Goal: Task Accomplishment & Management: Manage account settings

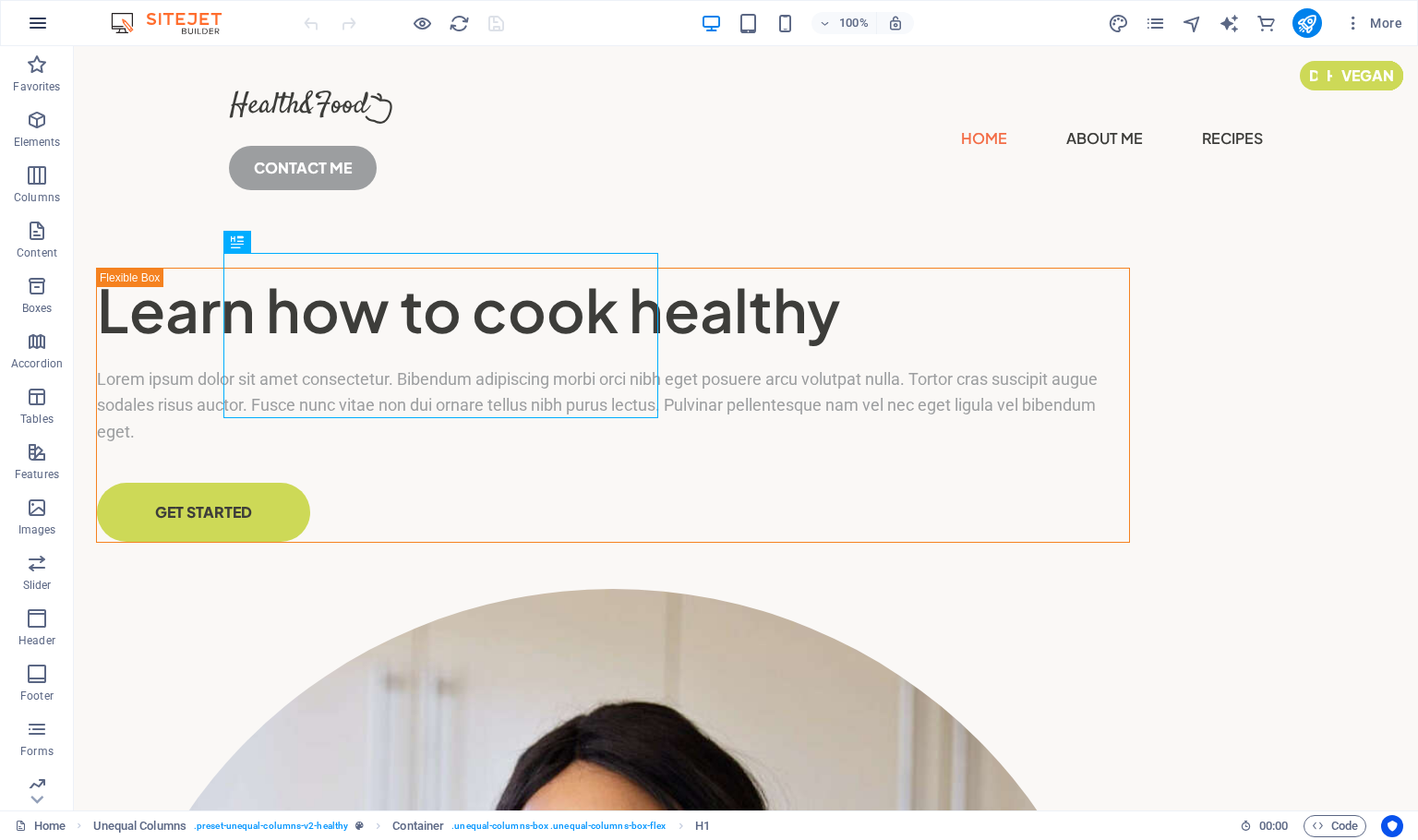
click at [39, 22] on icon "button" at bounding box center [39, 23] width 23 height 23
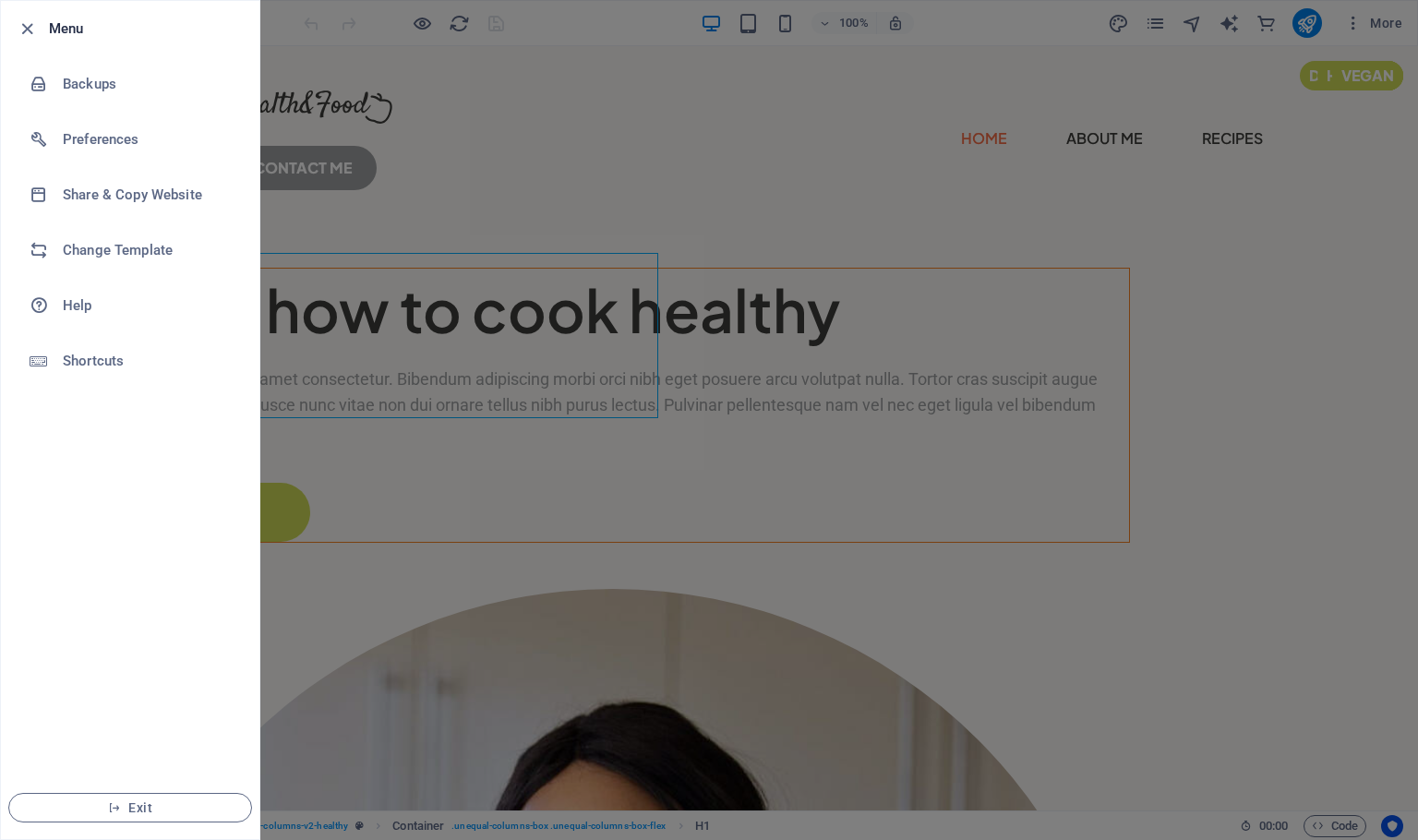
click at [53, 38] on h6 "Menu" at bounding box center [146, 29] width 195 height 23
click at [23, 31] on icon "button" at bounding box center [27, 29] width 22 height 22
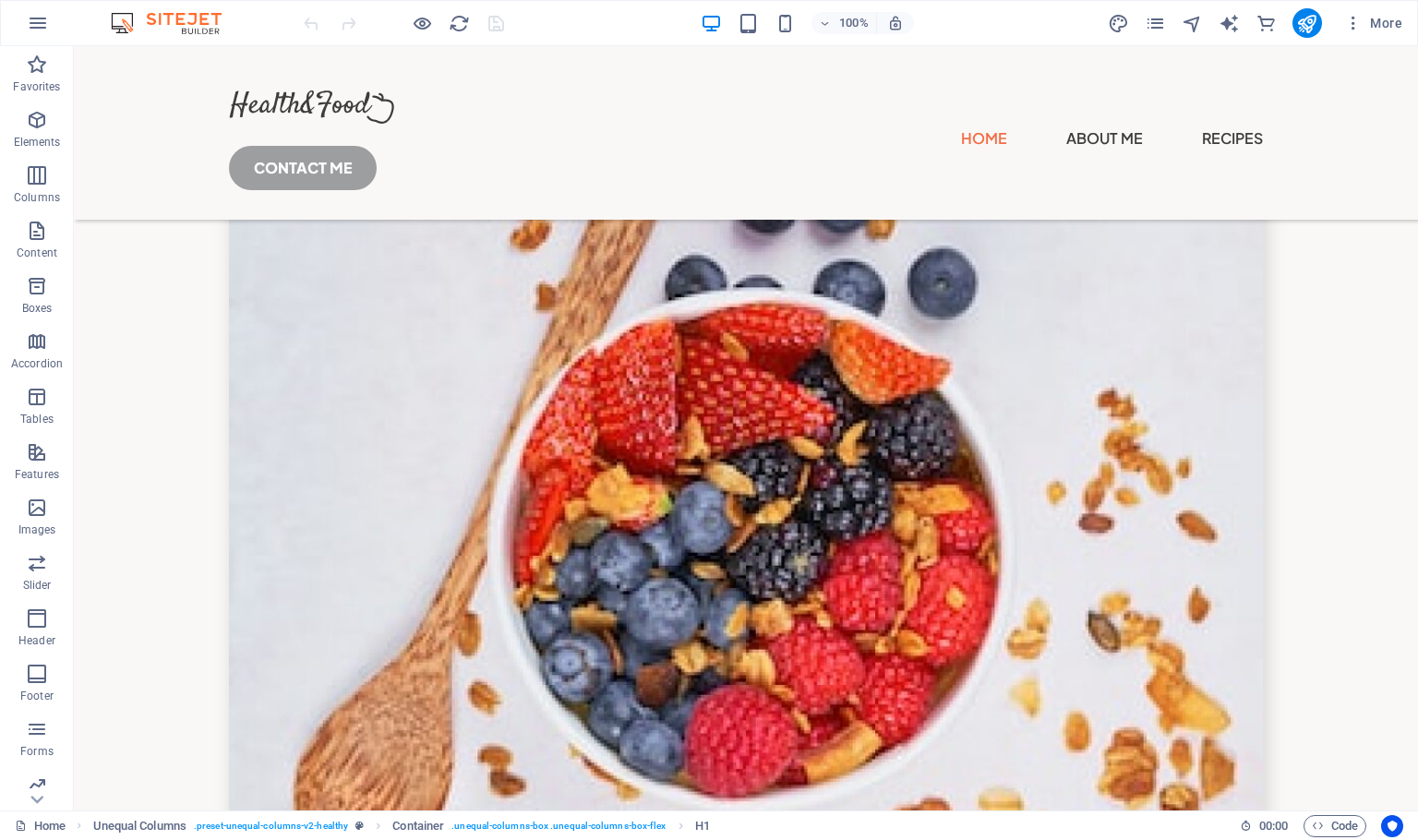
scroll to position [6019, 0]
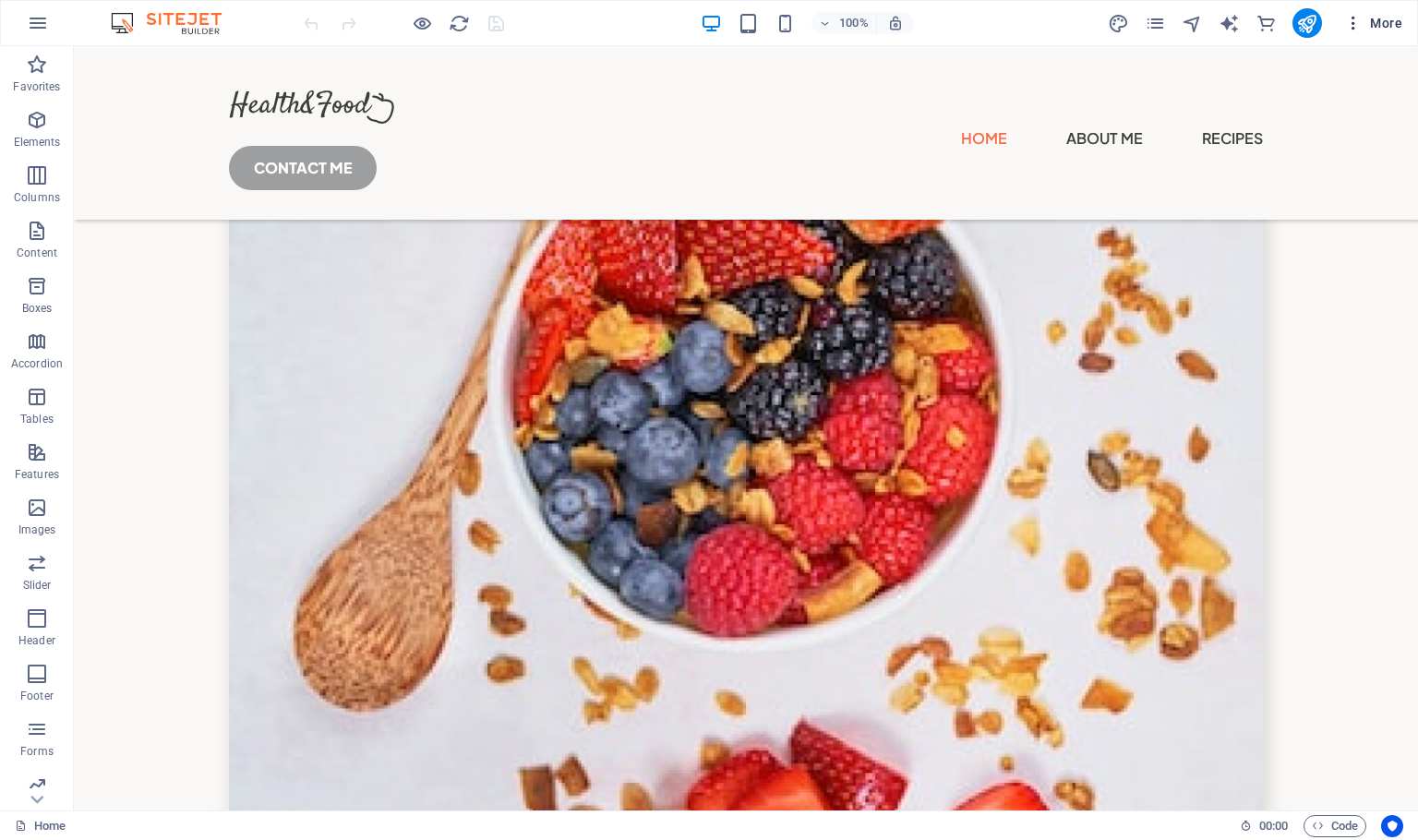
click at [1357, 26] on icon "button" at bounding box center [1353, 23] width 19 height 19
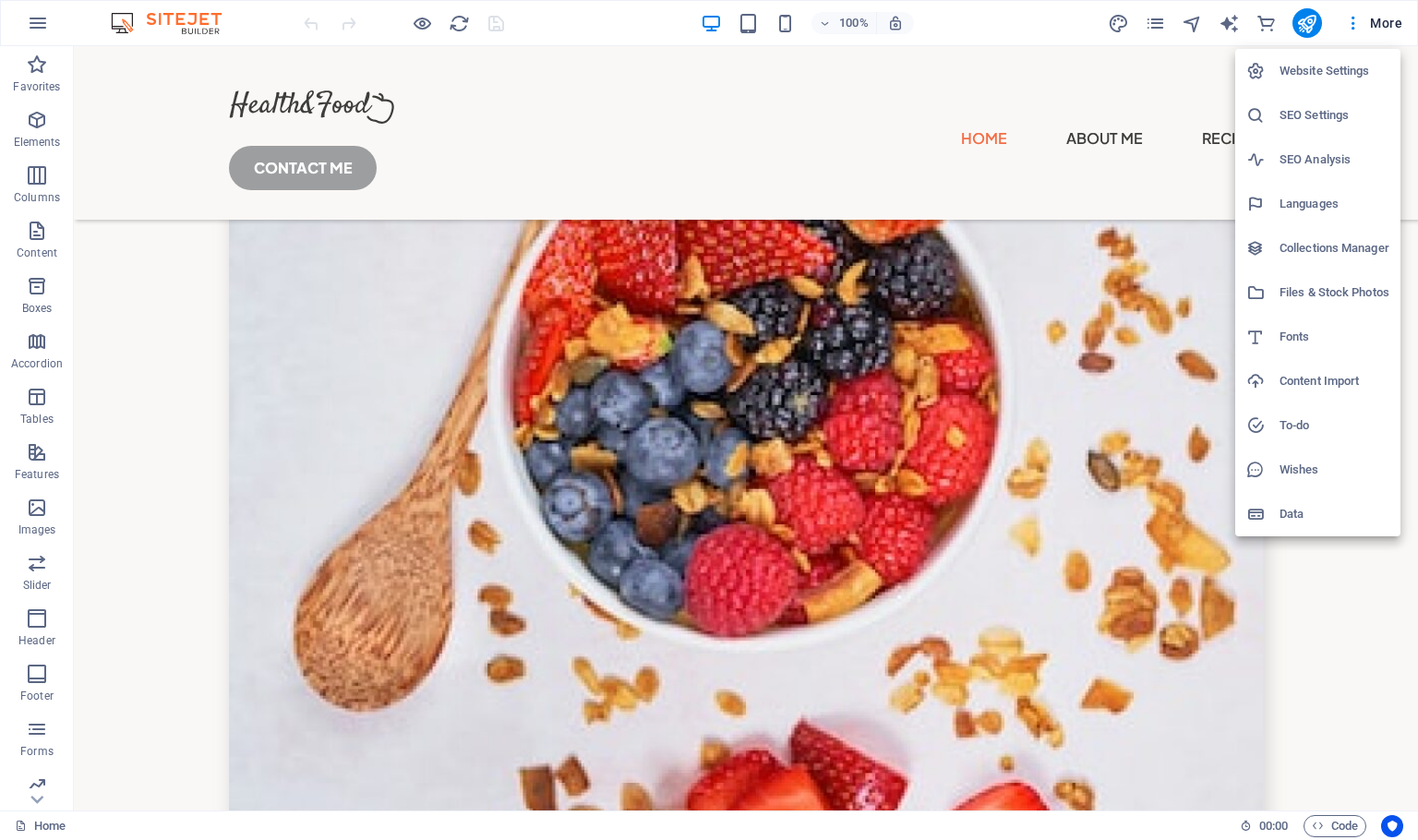
click at [1336, 71] on h6 "Website Settings" at bounding box center [1333, 71] width 110 height 23
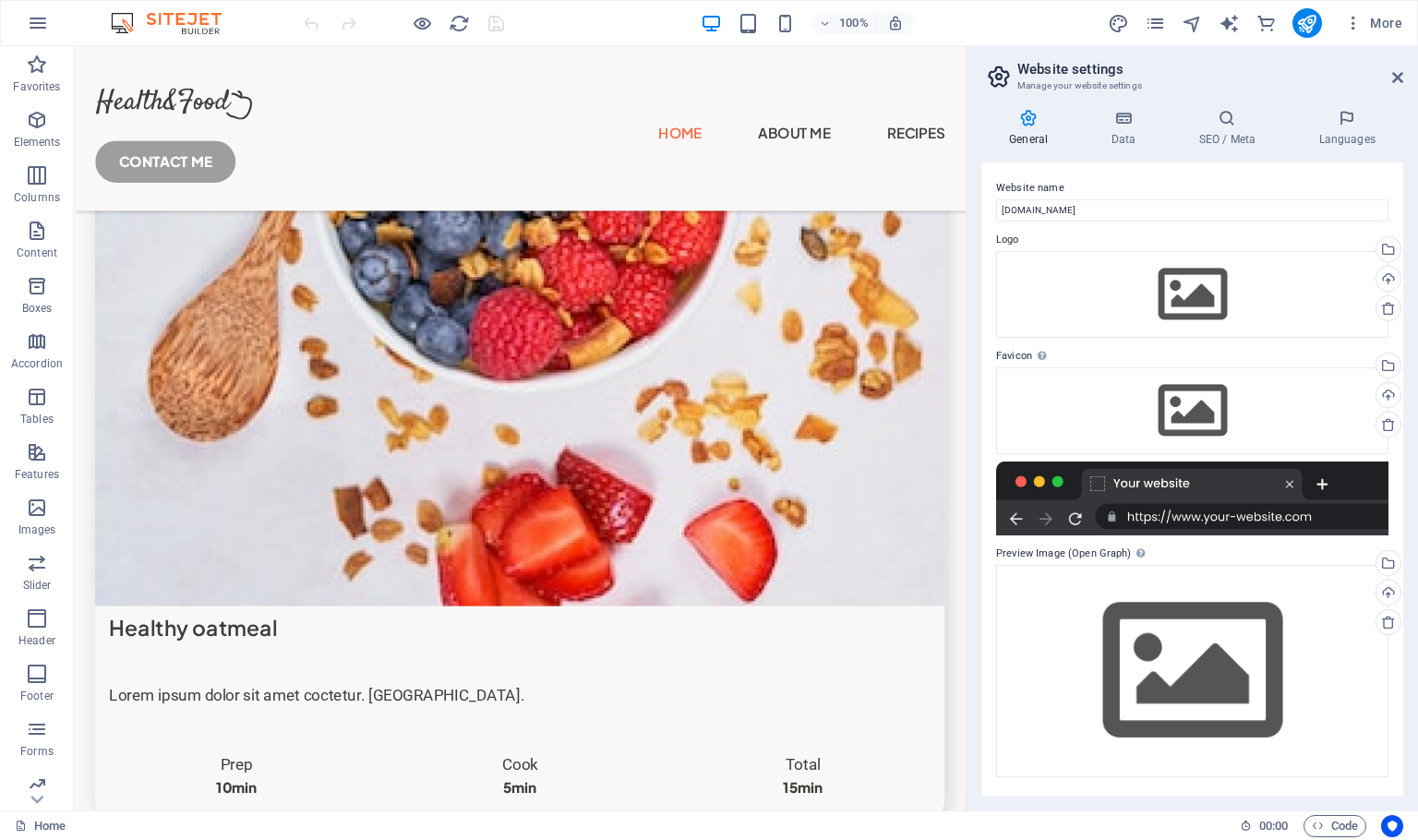
scroll to position [6159, 0]
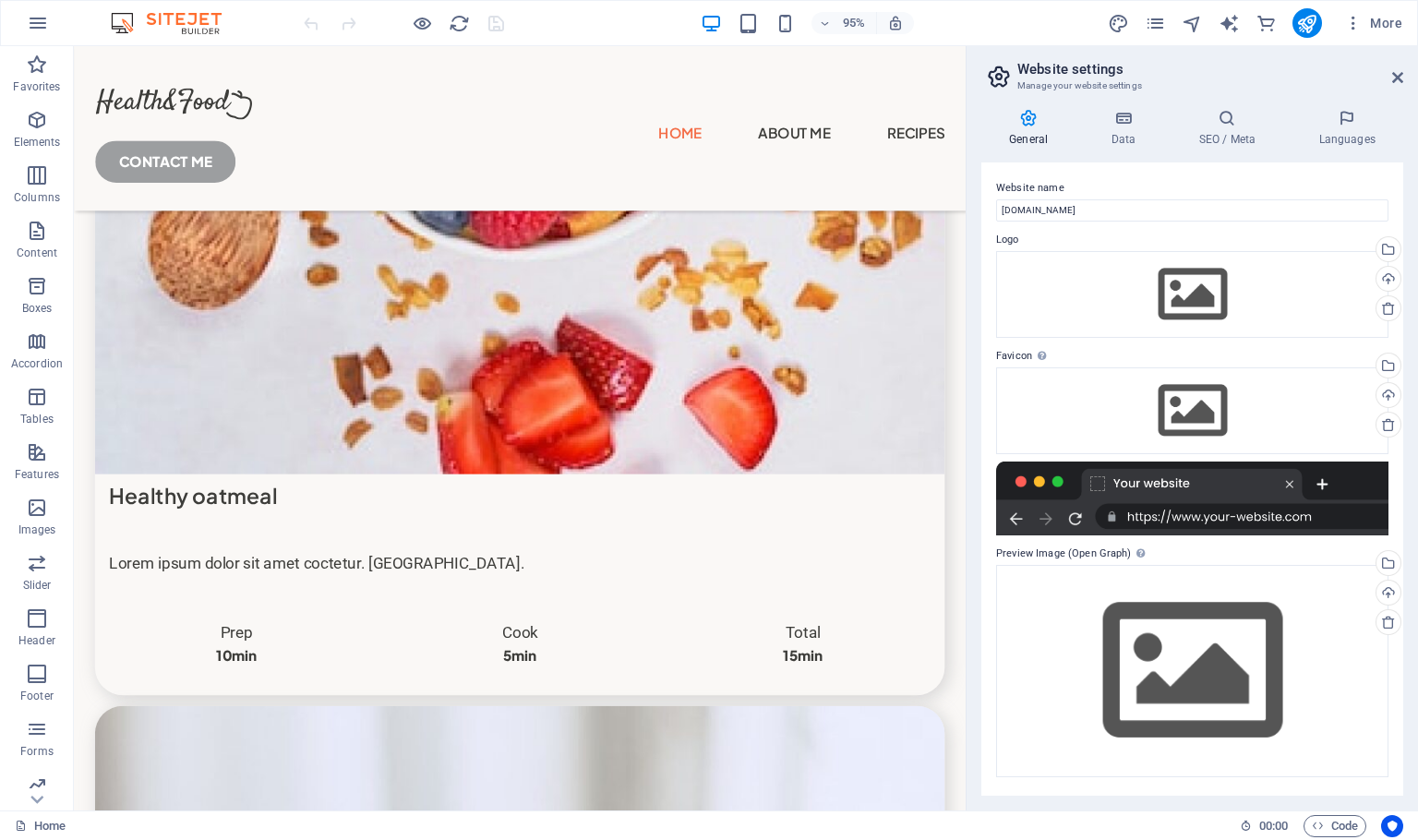
click at [1219, 495] on div at bounding box center [1193, 498] width 393 height 74
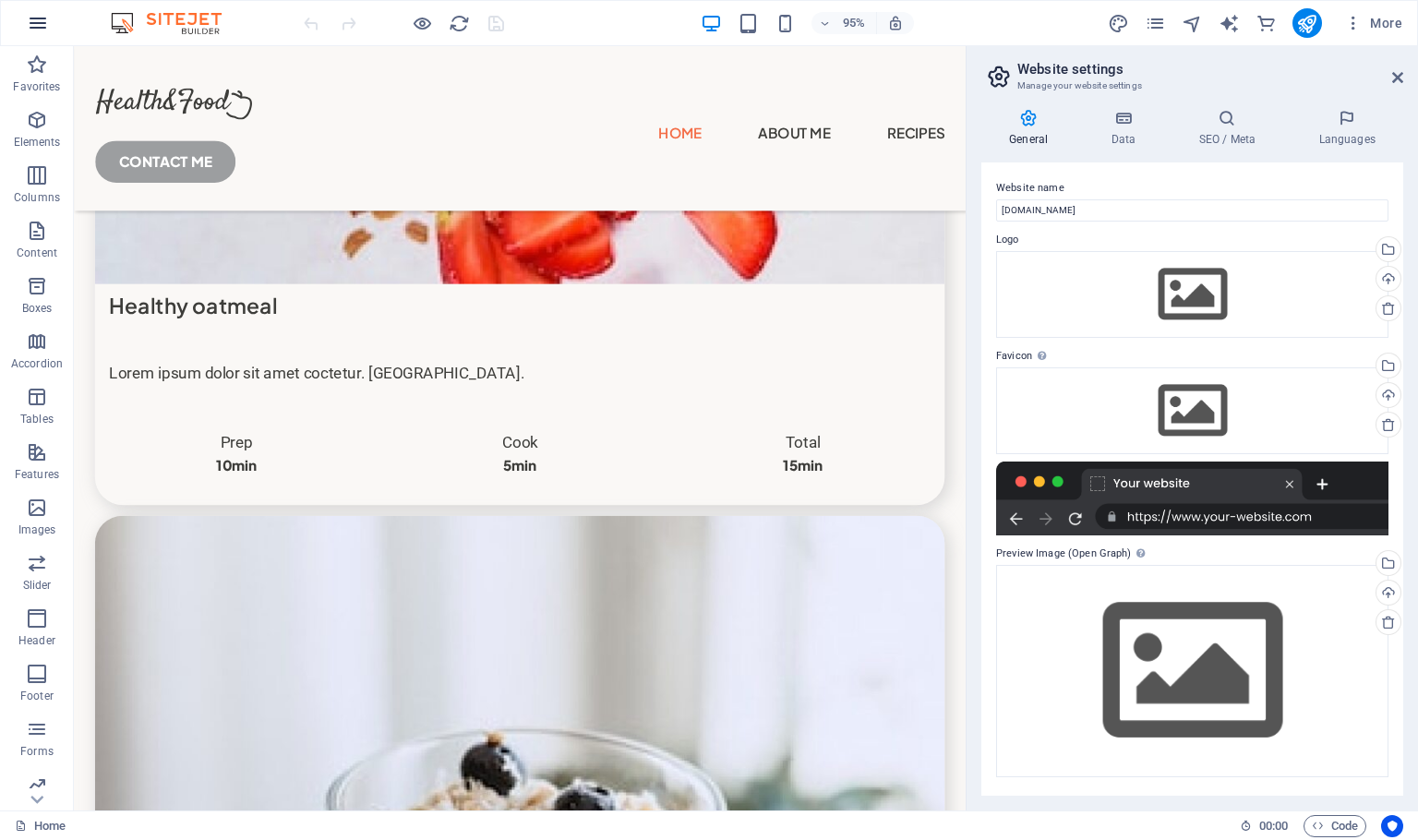
click at [31, 31] on icon "button" at bounding box center [39, 23] width 23 height 23
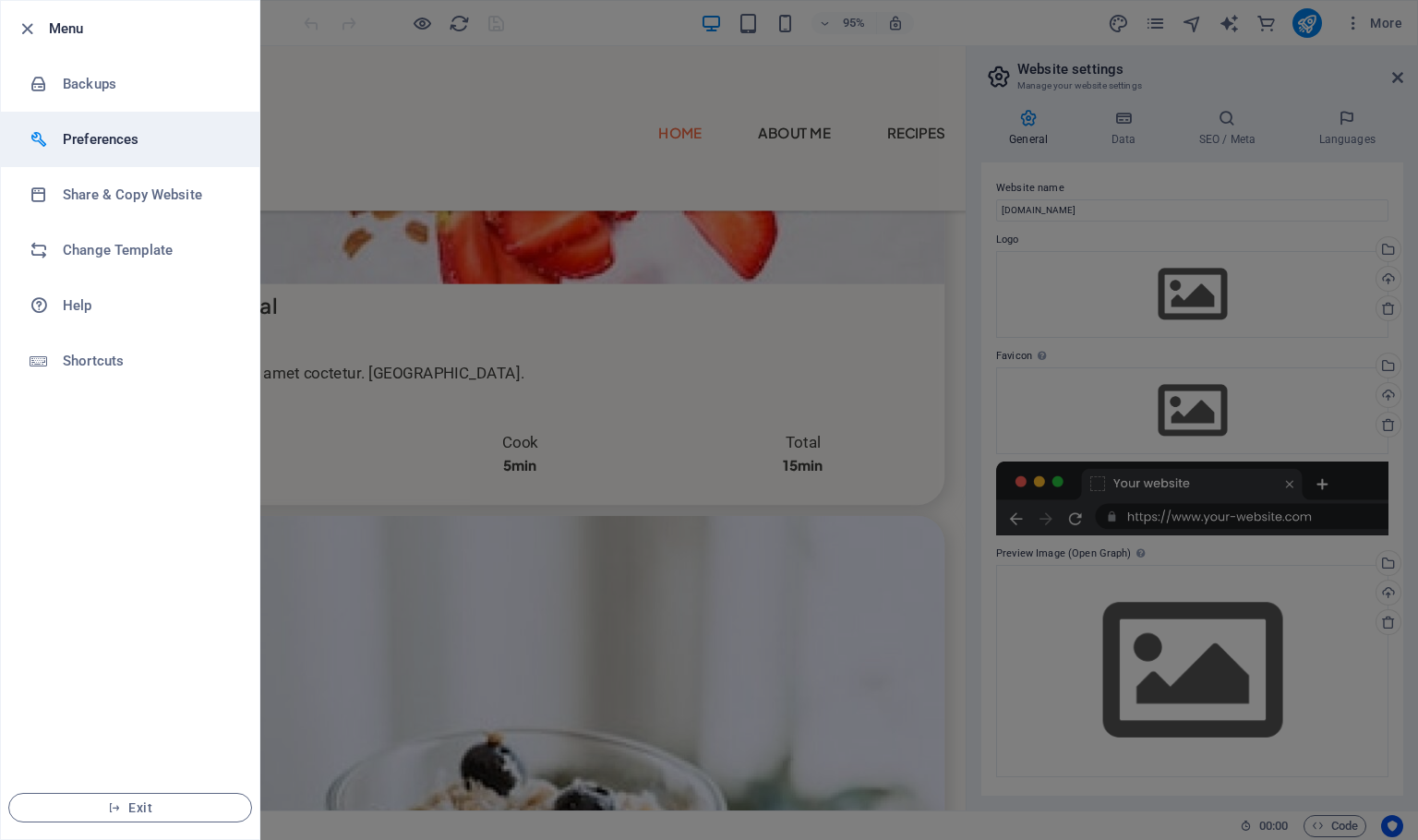
click at [118, 135] on h6 "Preferences" at bounding box center [148, 140] width 171 height 23
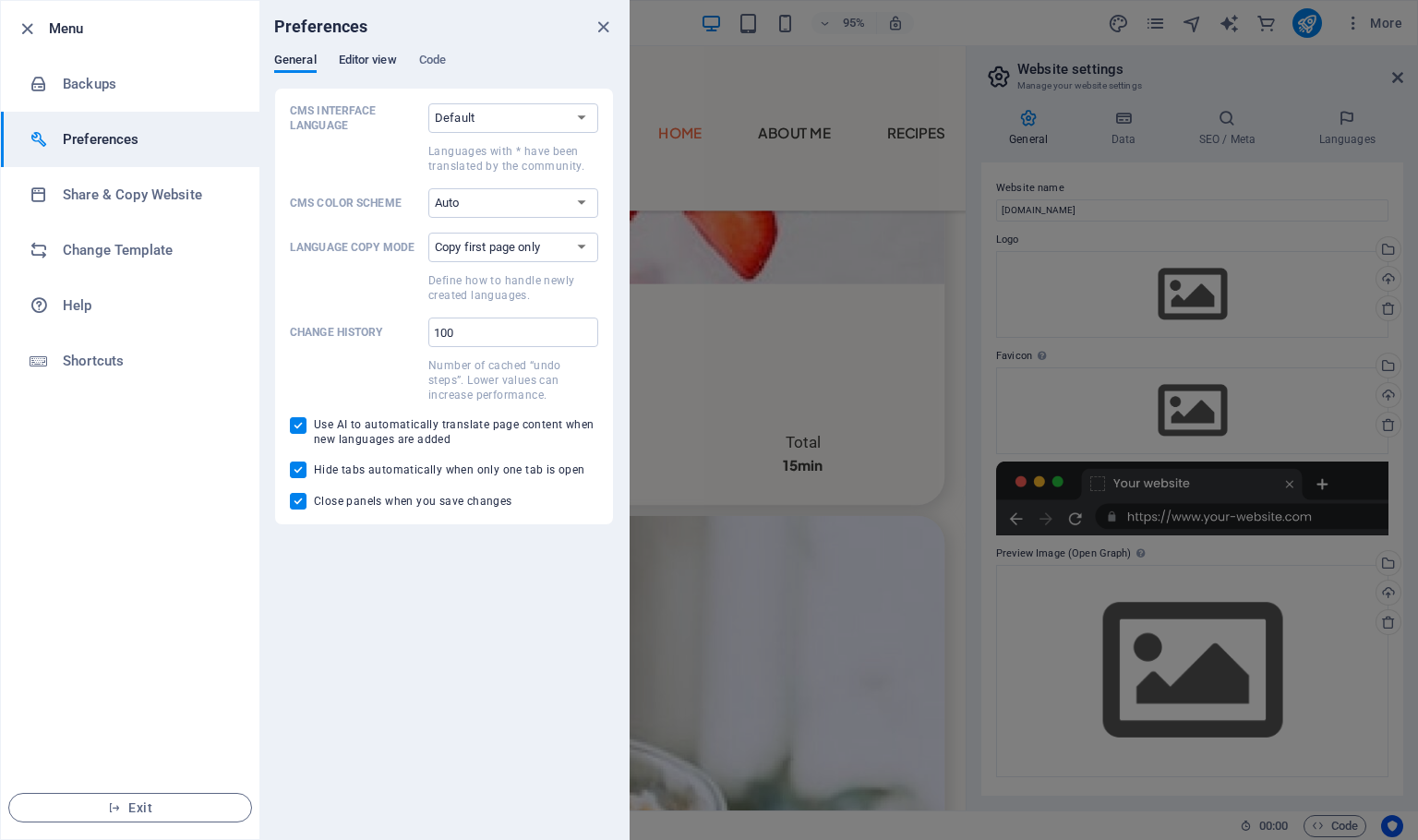
click at [371, 72] on button "Editor view" at bounding box center [368, 63] width 58 height 21
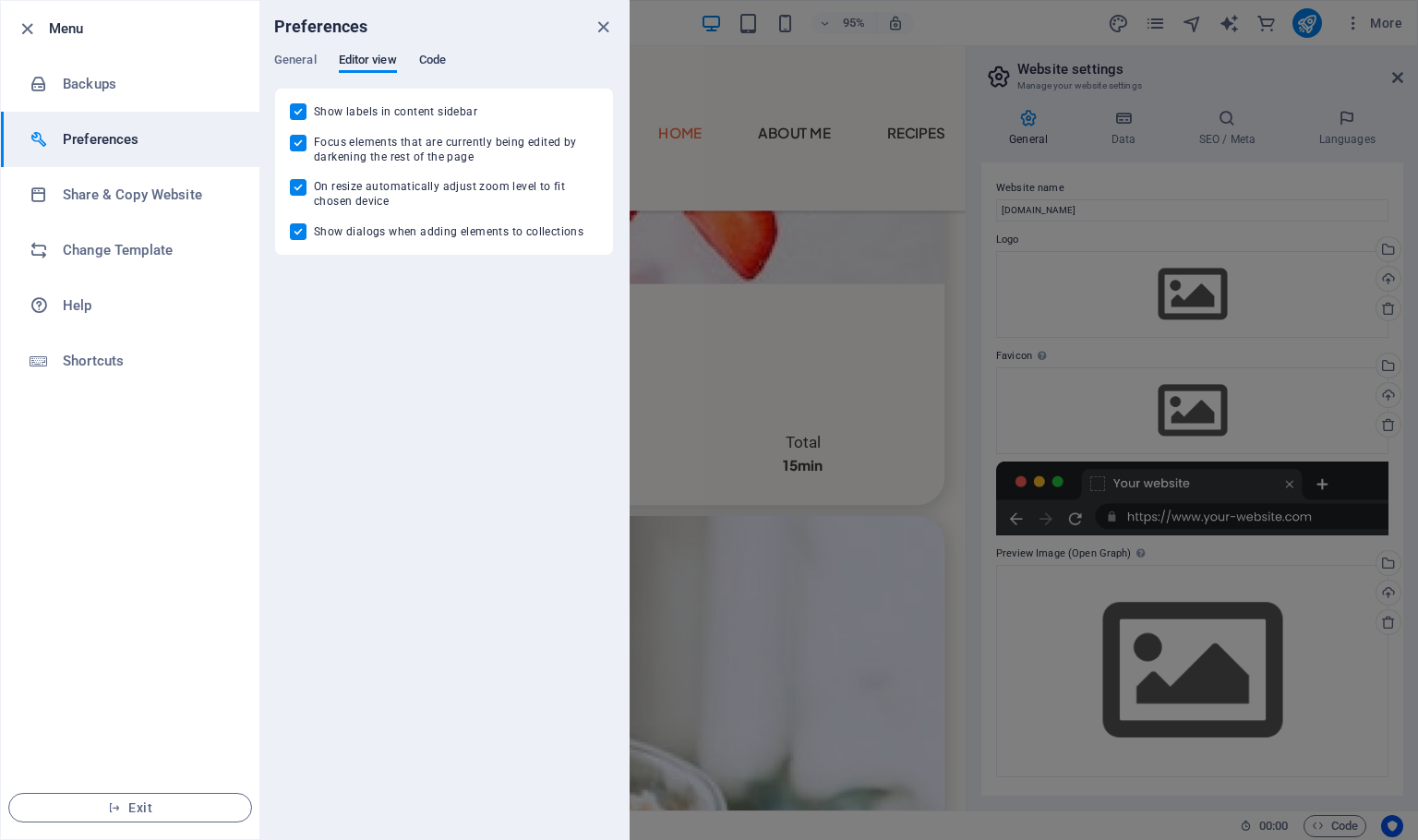
click at [423, 64] on span "Code" at bounding box center [432, 62] width 27 height 26
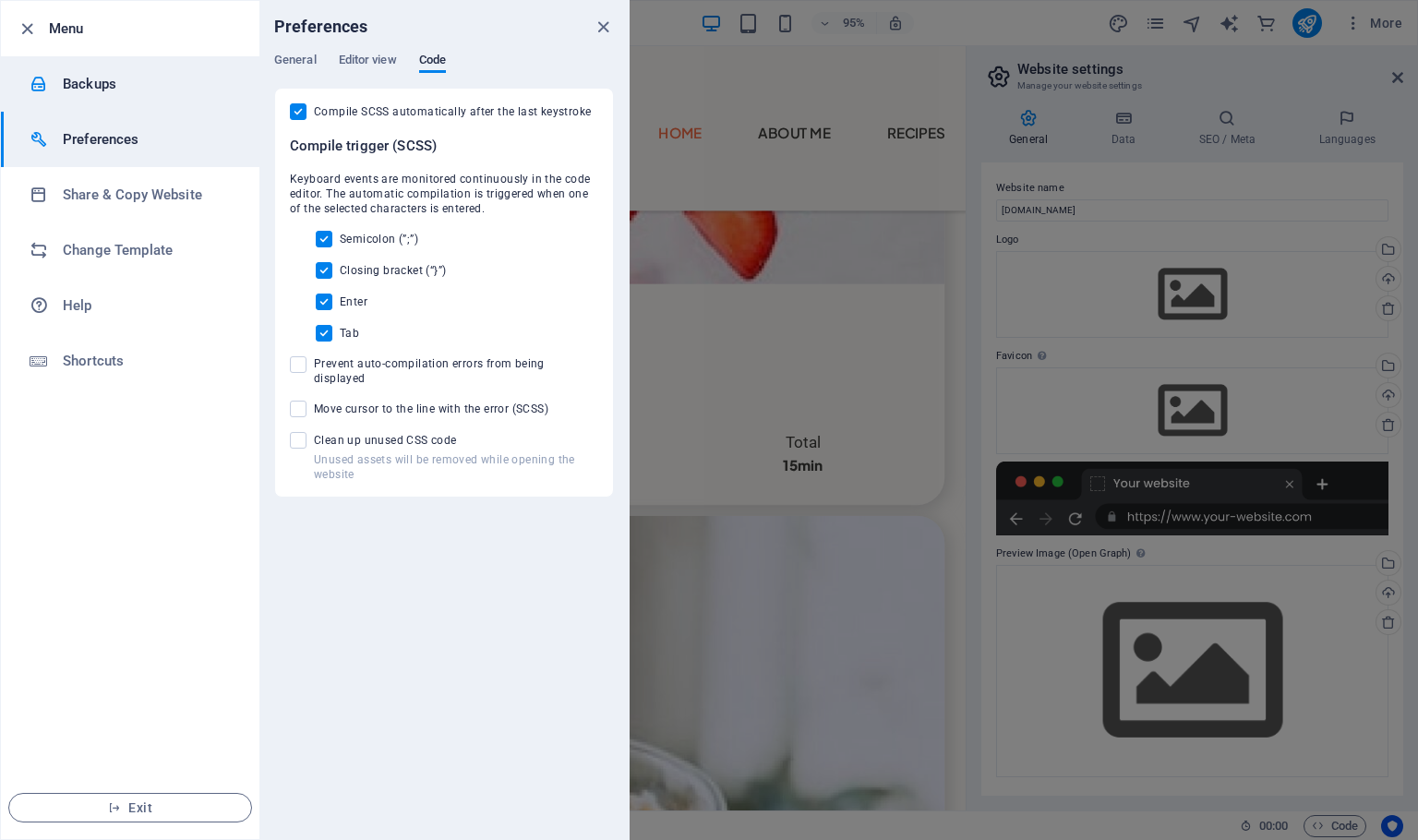
click at [70, 85] on h6 "Backups" at bounding box center [148, 84] width 171 height 23
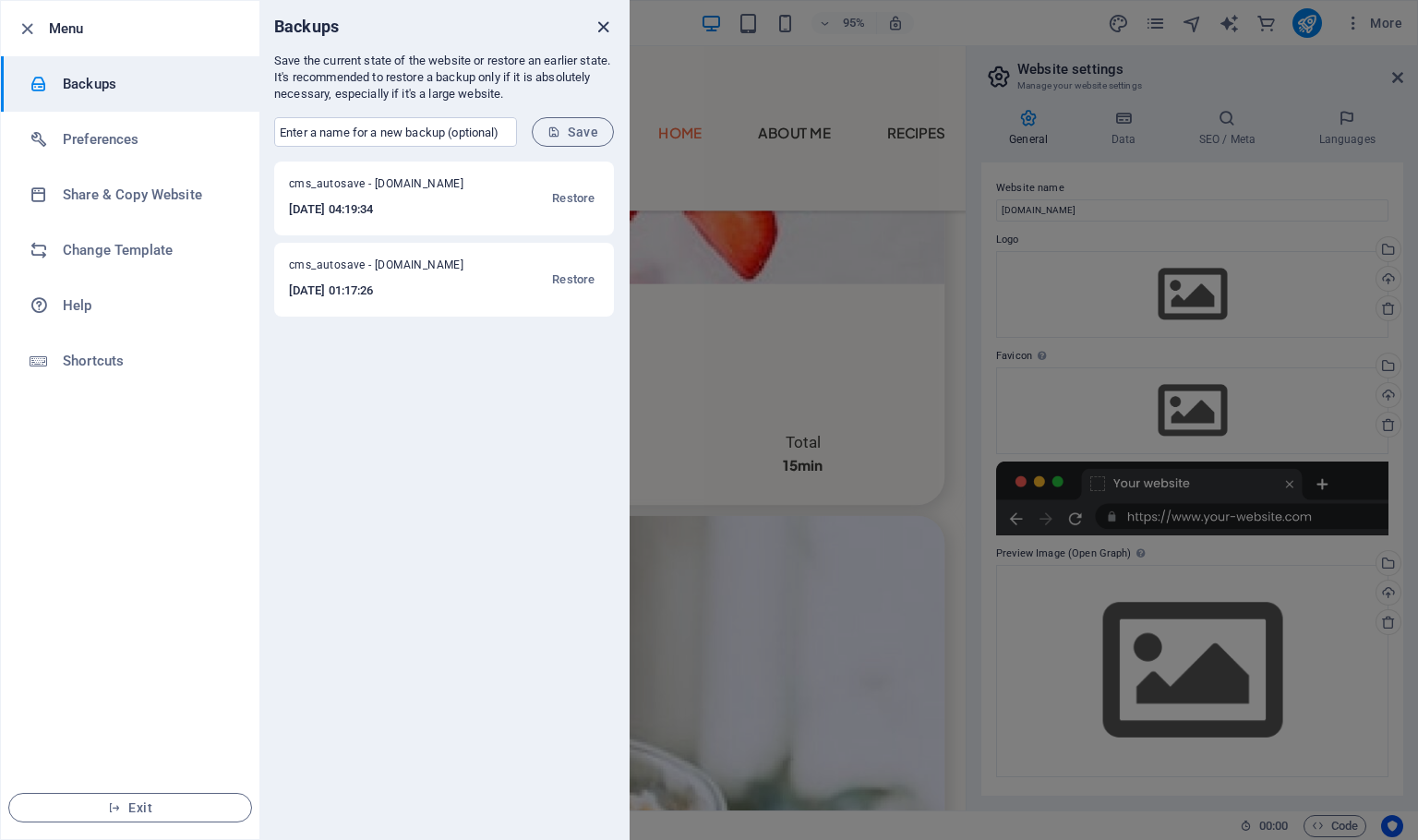
click at [604, 28] on icon "close" at bounding box center [603, 27] width 22 height 22
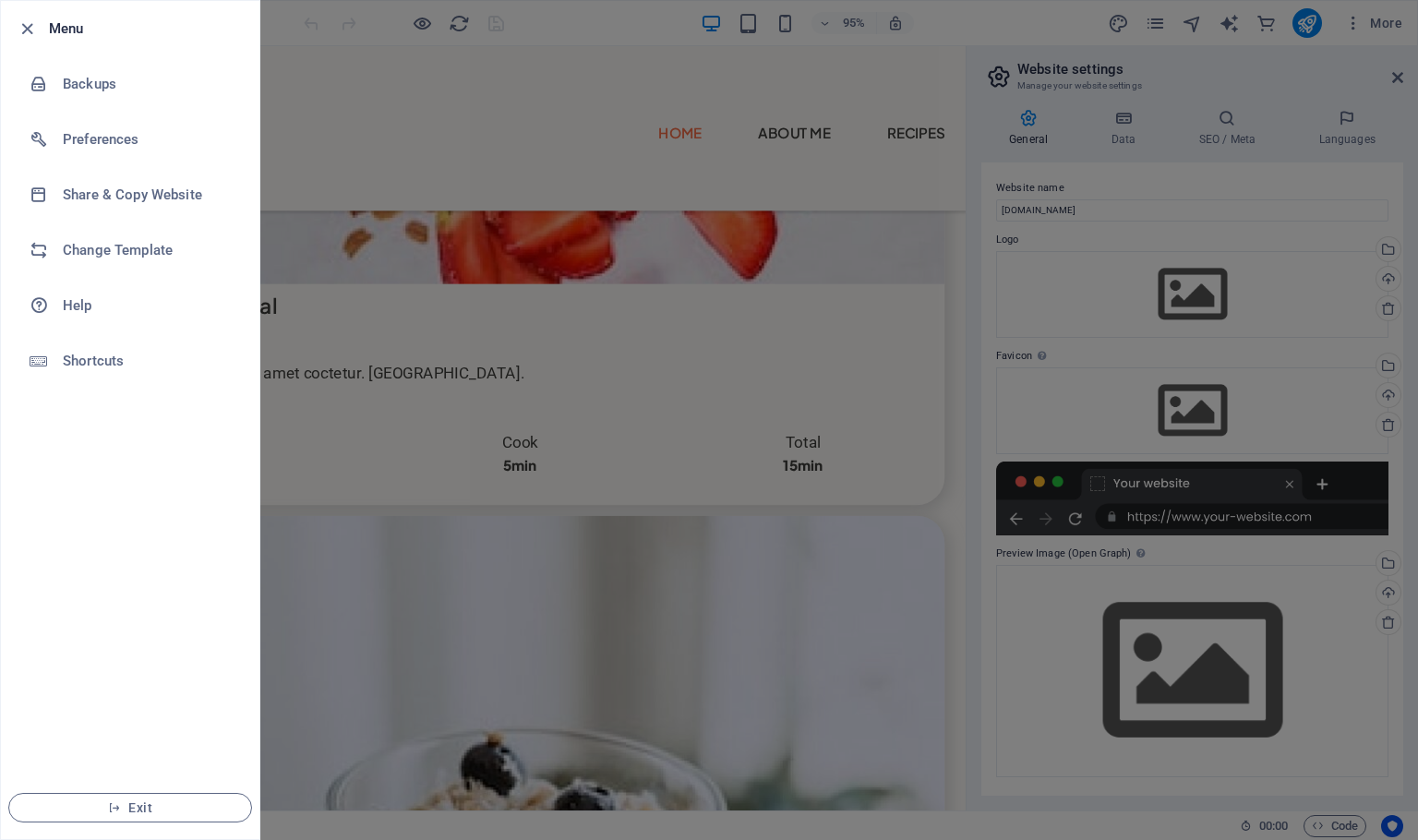
click at [290, 33] on div at bounding box center [709, 420] width 1418 height 840
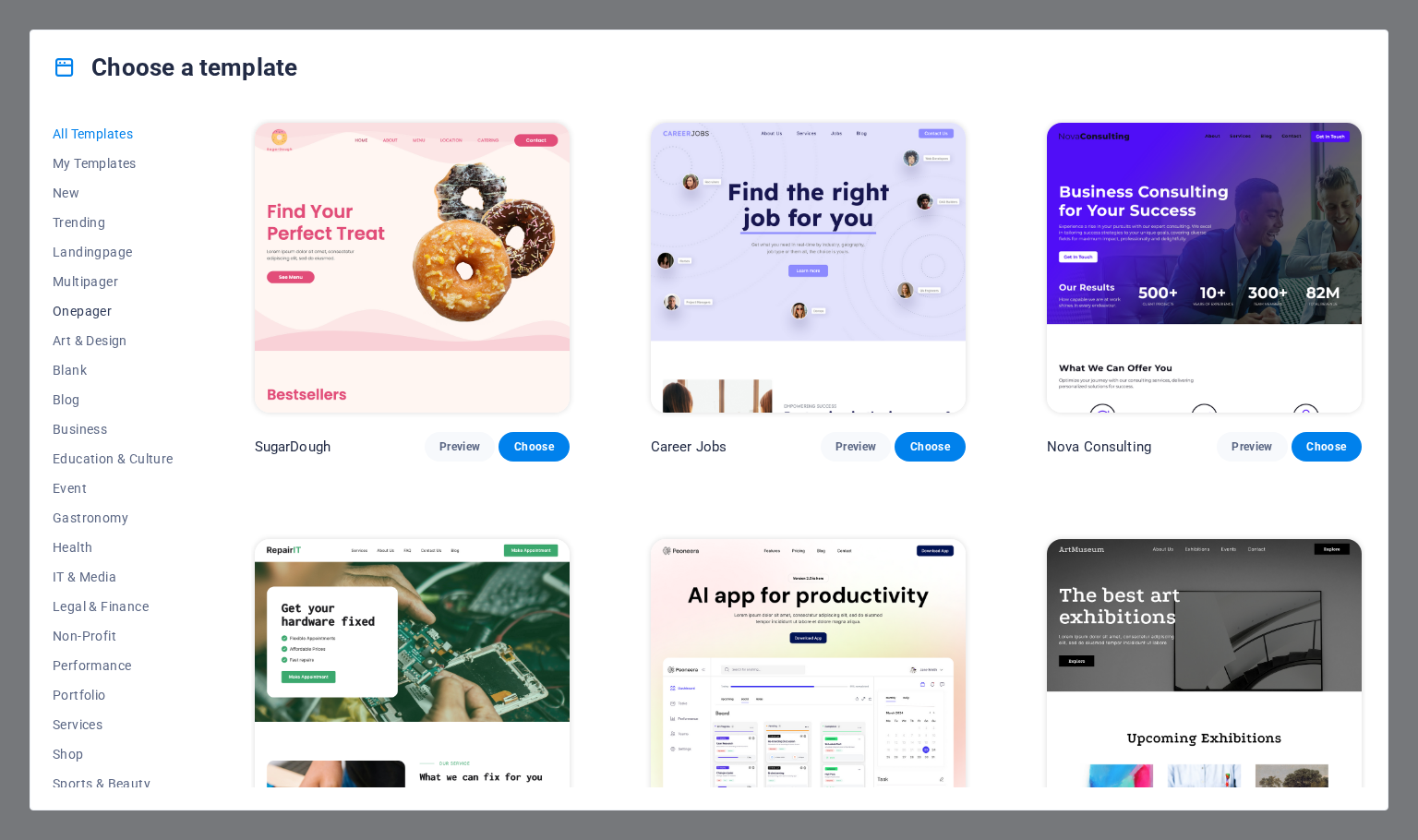
scroll to position [99, 0]
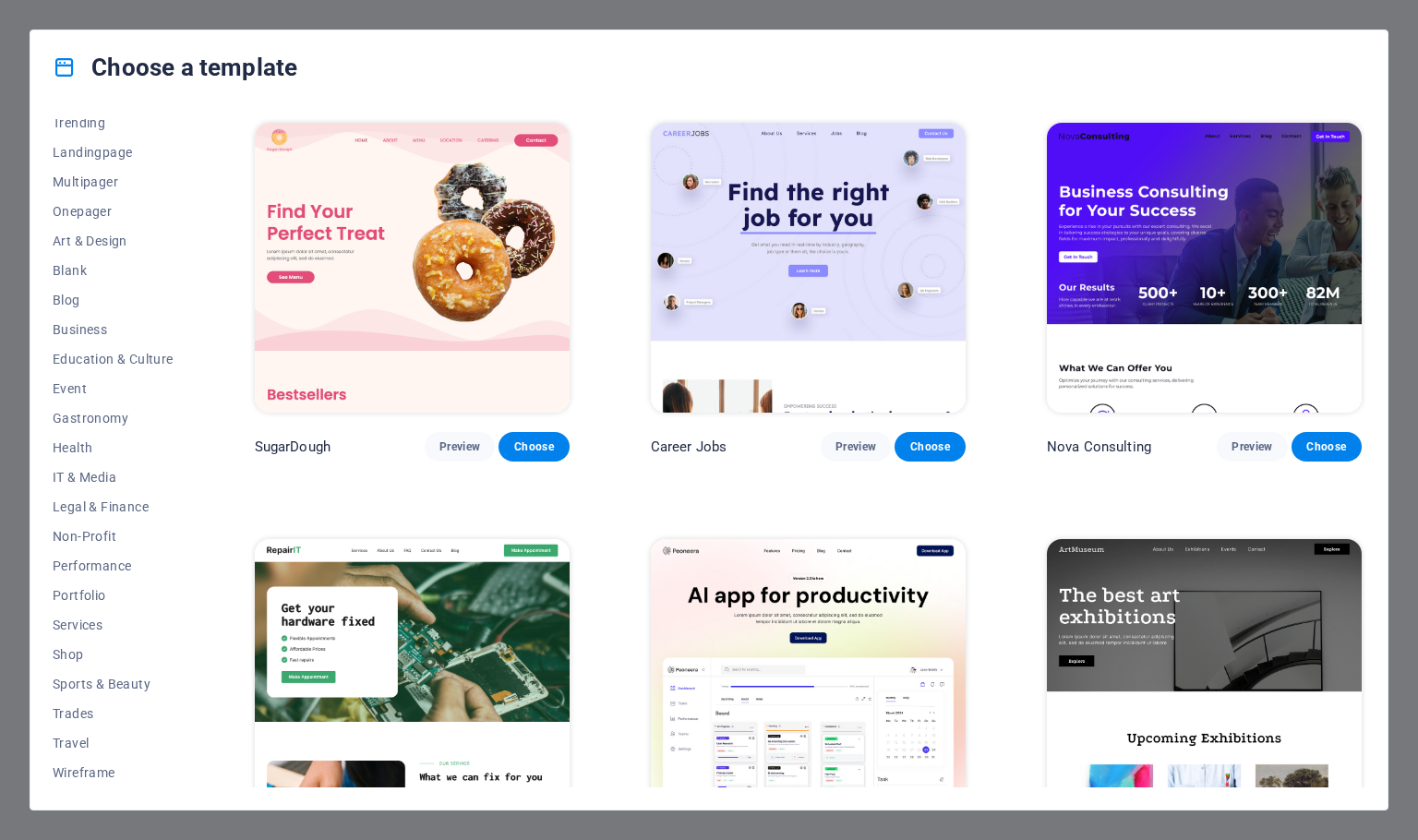
click at [347, 4] on div "Choose a template All Templates My Templates New Trending Landingpage Multipage…" at bounding box center [709, 420] width 1418 height 840
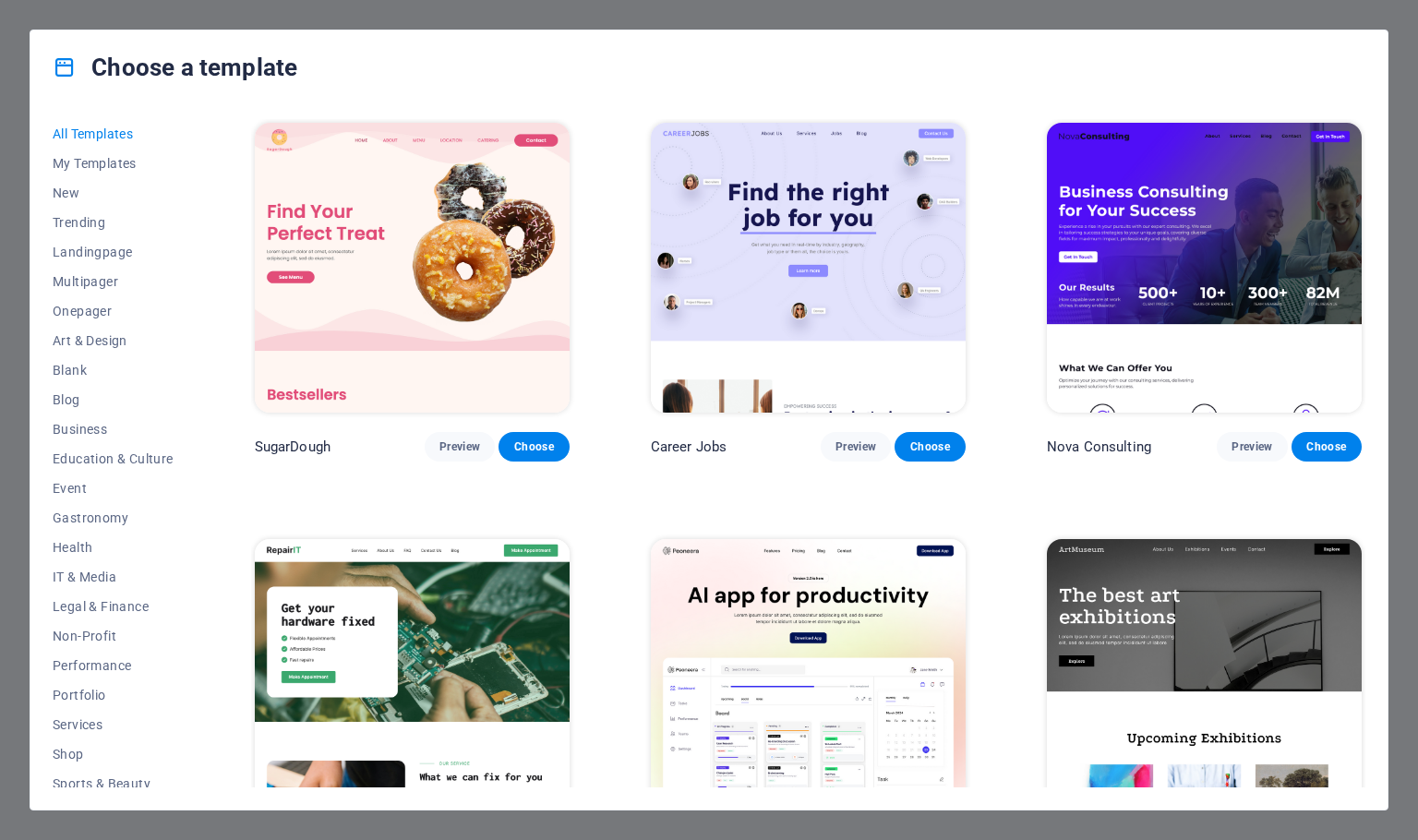
click at [1056, 22] on div "Choose a template All Templates My Templates New Trending Landingpage Multipage…" at bounding box center [709, 420] width 1418 height 840
